Goal: Task Accomplishment & Management: Use online tool/utility

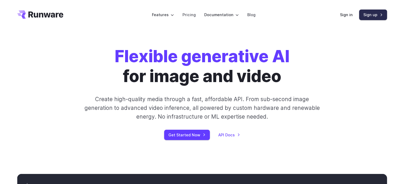
click at [367, 12] on link "Sign up" at bounding box center [373, 15] width 28 height 10
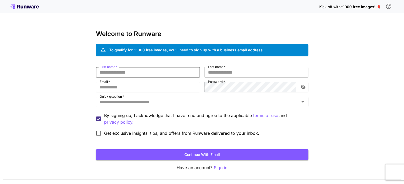
click at [140, 67] on input "First name   *" at bounding box center [148, 72] width 104 height 11
type input "********"
click at [224, 70] on input "*" at bounding box center [256, 72] width 104 height 11
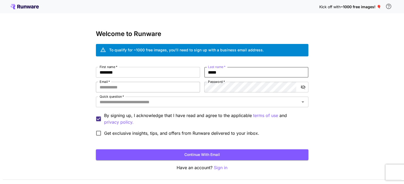
type input "*****"
click at [151, 91] on input "Email   *" at bounding box center [148, 87] width 104 height 11
type input "**********"
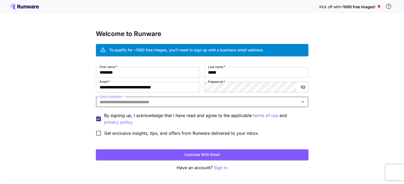
click at [152, 107] on div "Quick question   *" at bounding box center [202, 102] width 212 height 11
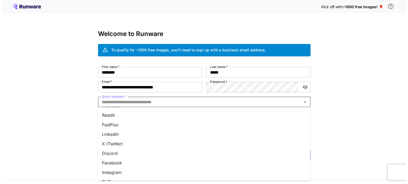
scroll to position [24, 0]
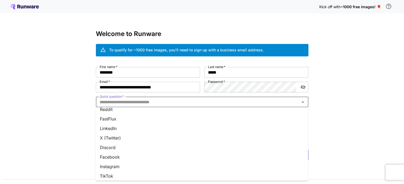
click at [114, 161] on li "Facebook" at bounding box center [202, 158] width 212 height 10
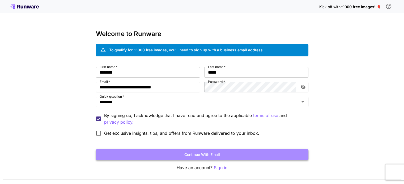
click at [236, 151] on button "Continue with email" at bounding box center [202, 155] width 212 height 11
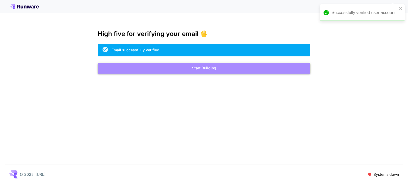
click at [184, 69] on button "Start Building" at bounding box center [204, 68] width 212 height 11
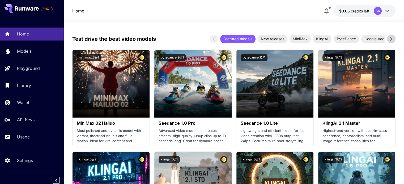
scroll to position [150, 0]
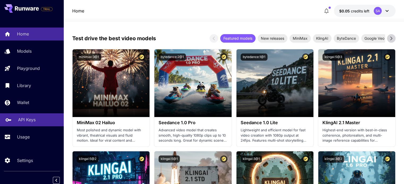
click at [29, 116] on link "API Keys" at bounding box center [32, 120] width 64 height 13
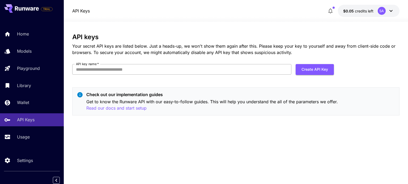
drag, startPoint x: 101, startPoint y: 62, endPoint x: 102, endPoint y: 68, distance: 6.4
click at [102, 68] on div "API keys Your secret API keys are listed below. Just a heads-up, we won't show …" at bounding box center [235, 76] width 327 height 86
click at [102, 68] on input "API key name   *" at bounding box center [181, 69] width 219 height 11
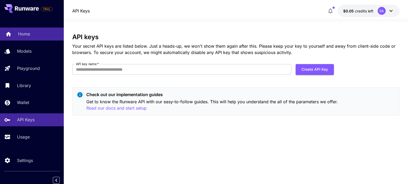
click at [30, 32] on p "Home" at bounding box center [24, 34] width 12 height 6
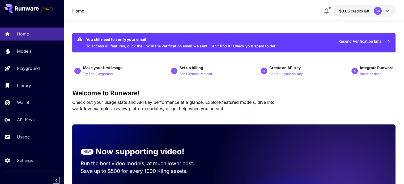
click at [370, 12] on button "$0.05 credits left SA" at bounding box center [364, 11] width 62 height 12
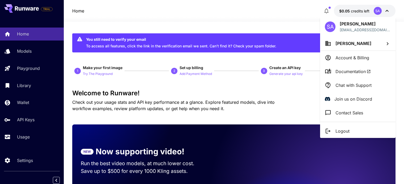
click at [22, 56] on div at bounding box center [204, 92] width 408 height 184
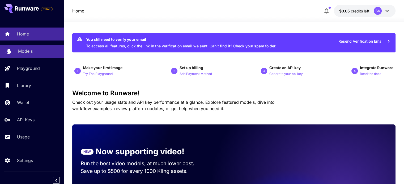
click at [24, 51] on p "Models" at bounding box center [25, 51] width 15 height 6
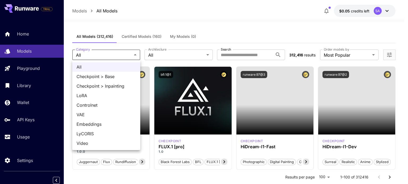
click at [128, 59] on div at bounding box center [204, 92] width 408 height 184
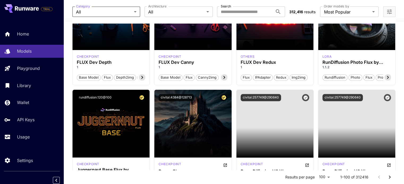
scroll to position [516, 0]
